Goal: Transaction & Acquisition: Obtain resource

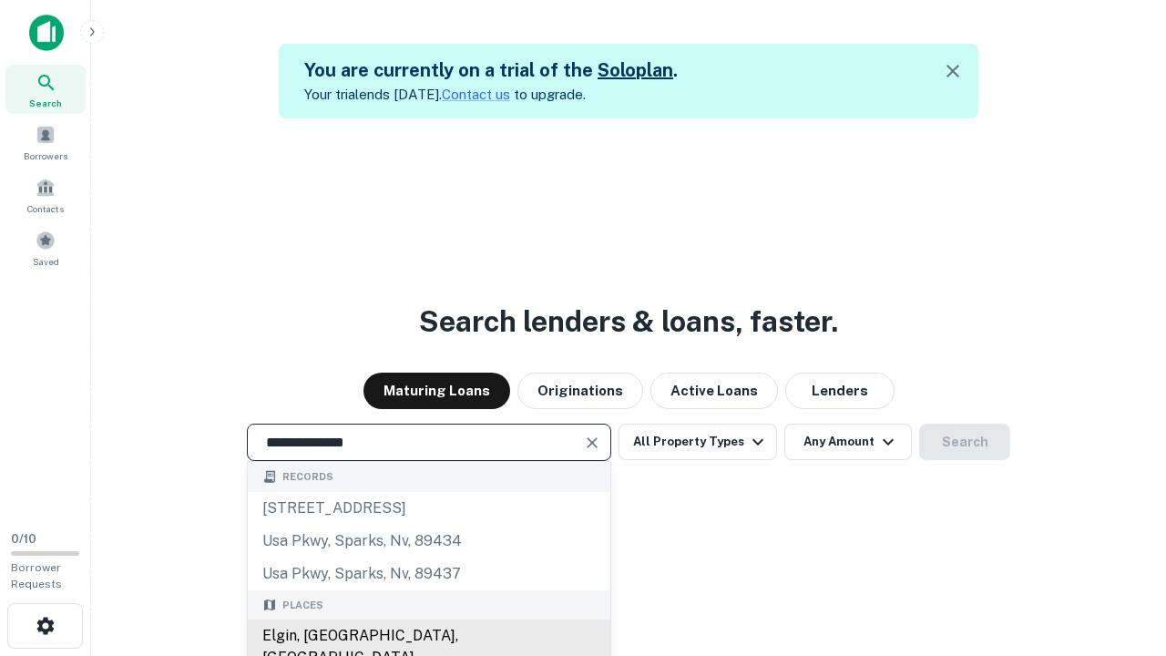
click at [428, 636] on div "Elgin, [GEOGRAPHIC_DATA], [GEOGRAPHIC_DATA]" at bounding box center [429, 646] width 363 height 55
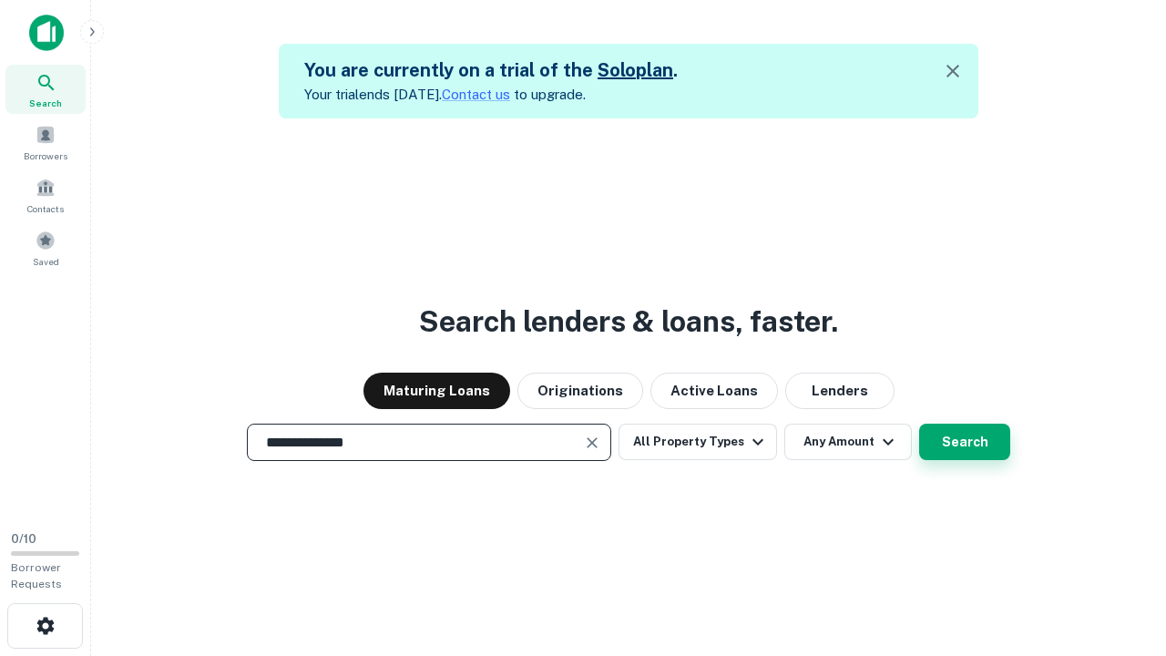
type input "**********"
click at [965, 442] on button "Search" at bounding box center [964, 442] width 91 height 36
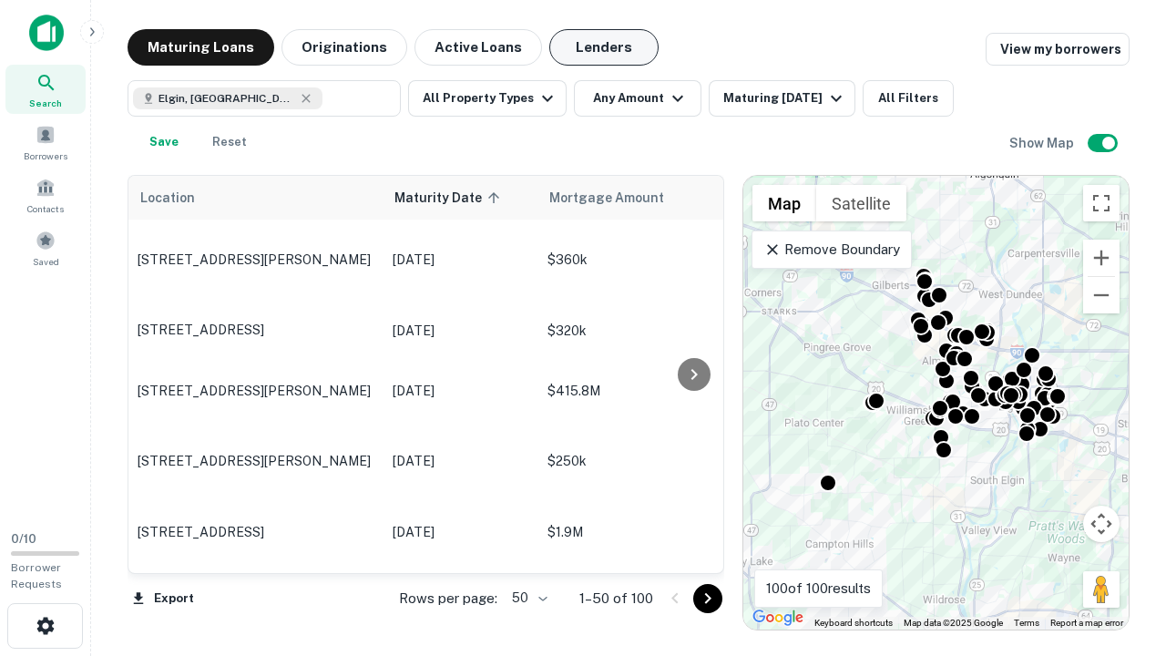
click at [604, 47] on button "Lenders" at bounding box center [603, 47] width 109 height 36
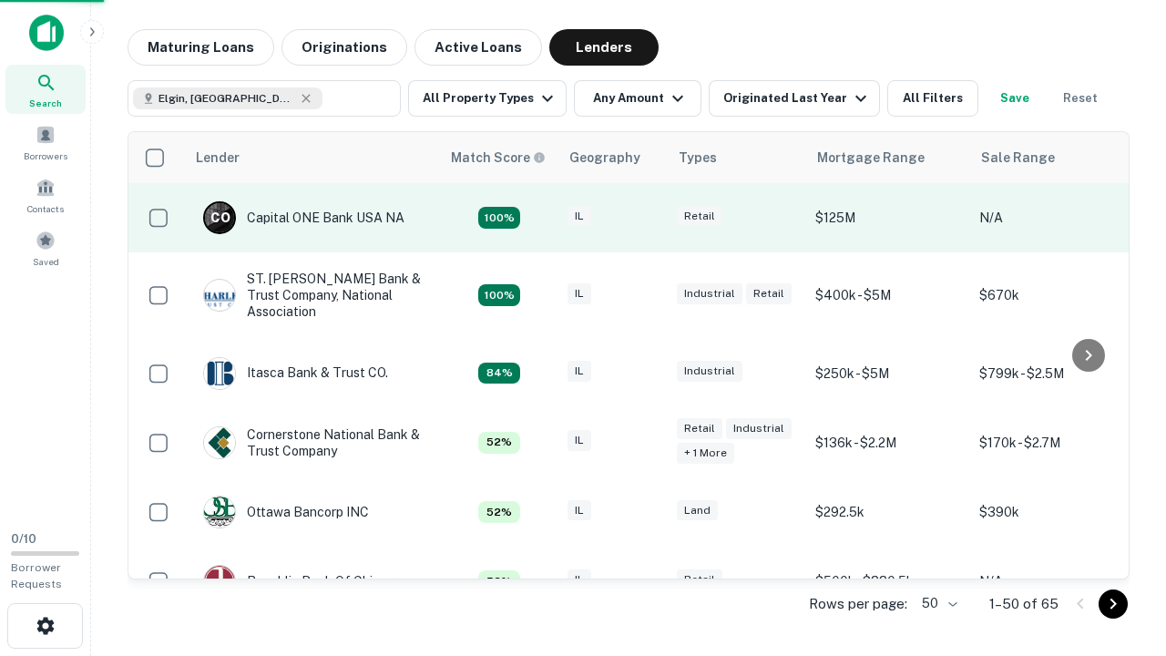
click at [647, 218] on div "IL" at bounding box center [612, 218] width 91 height 25
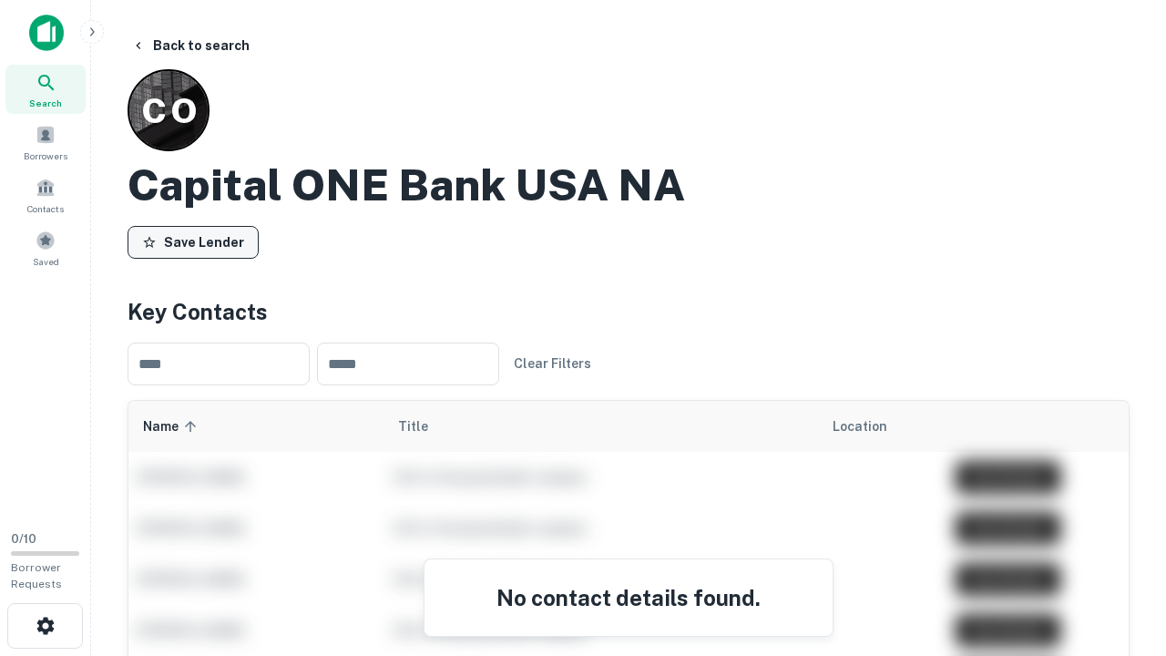
click at [193, 241] on button "Save Lender" at bounding box center [193, 242] width 131 height 33
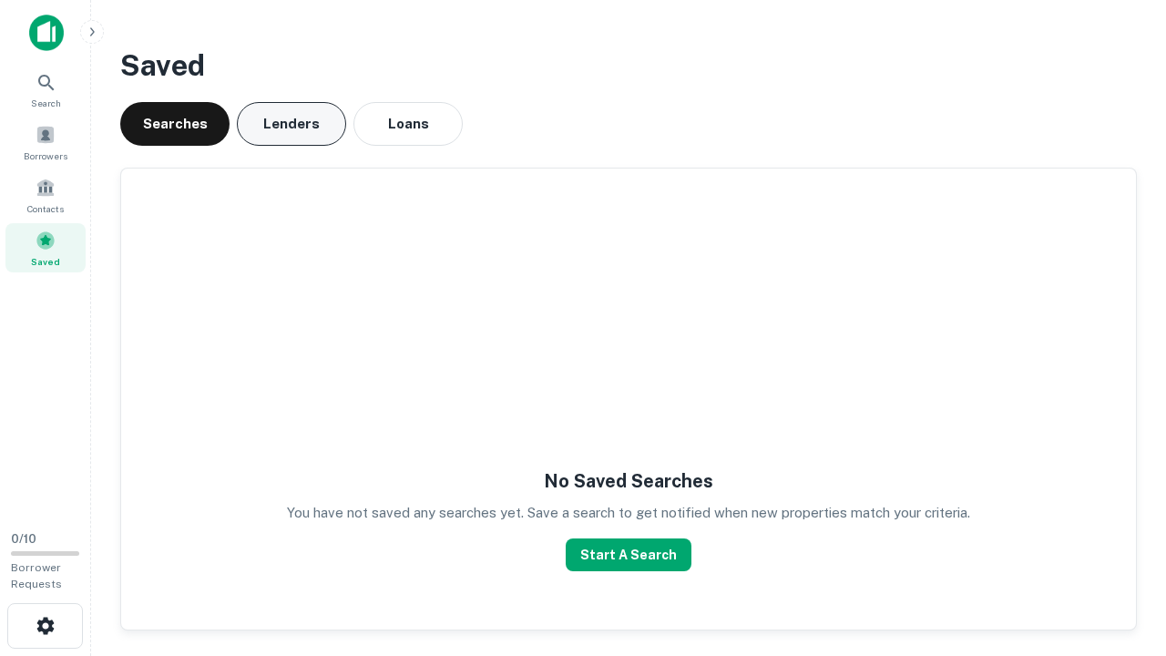
click at [291, 124] on button "Lenders" at bounding box center [291, 124] width 109 height 44
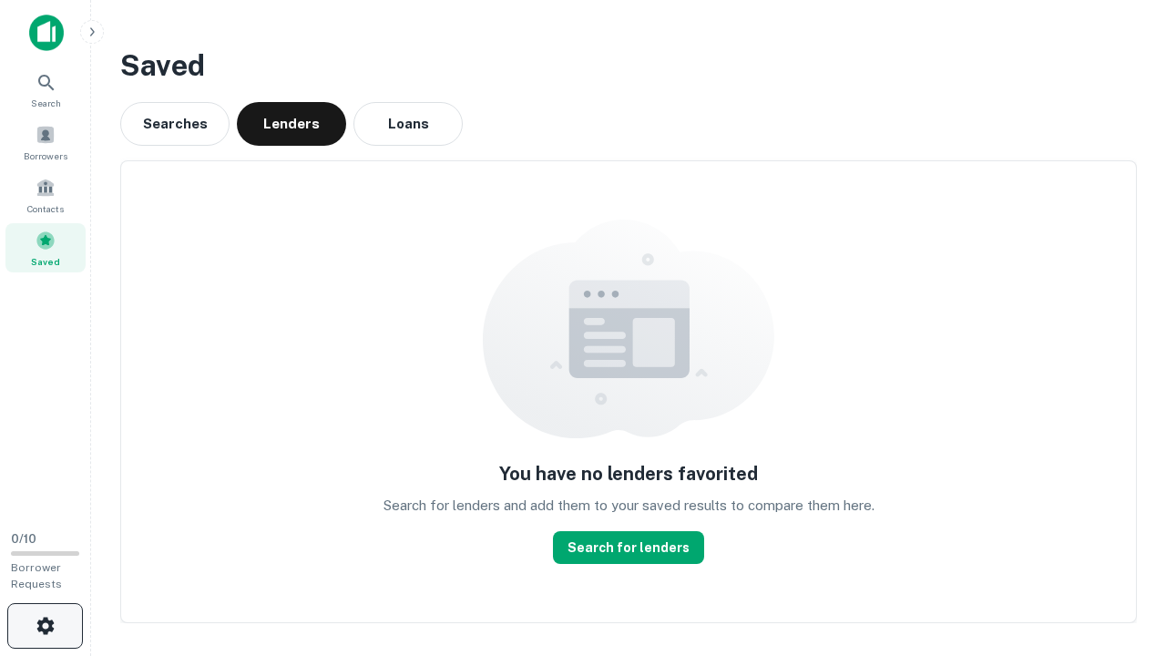
click at [45, 626] on icon "button" at bounding box center [46, 626] width 22 height 22
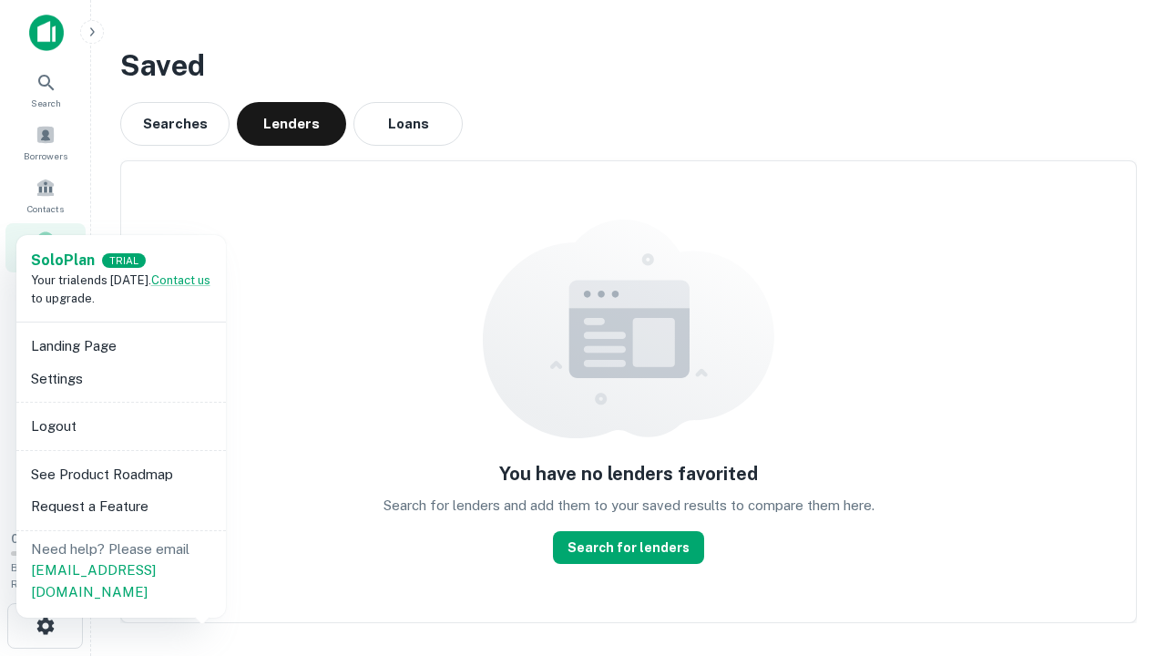
click at [120, 425] on li "Logout" at bounding box center [121, 426] width 195 height 33
